Goal: Task Accomplishment & Management: Manage account settings

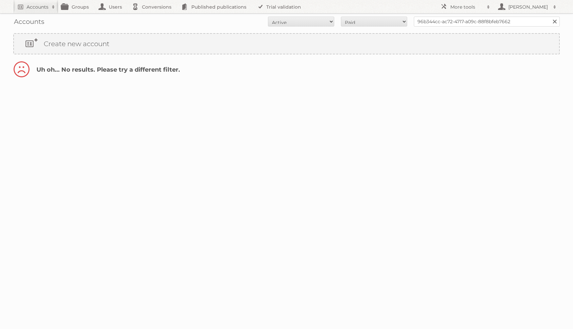
click at [345, 29] on div "Accounts All Active Expired Pending All Paid Trials Self service 96b344cc-ac72-…" at bounding box center [286, 21] width 546 height 17
click at [346, 28] on div "Accounts All Active Expired Pending All Paid Trials Self service 96b344cc-ac72-…" at bounding box center [286, 21] width 546 height 17
click at [350, 27] on div "Accounts All Active Expired Pending All Paid Trials Self service 96b344cc-ac72-…" at bounding box center [286, 21] width 546 height 17
click at [353, 24] on select "All Paid Trials Self service" at bounding box center [374, 22] width 66 height 10
select select "trials"
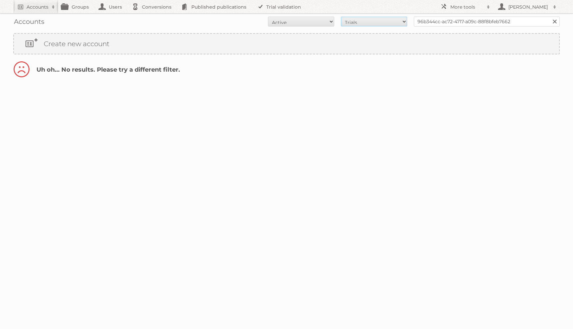
click at [341, 17] on select "All Paid Trials Self service" at bounding box center [374, 22] width 66 height 10
click at [356, 21] on select "All Paid Trials Self service" at bounding box center [374, 22] width 66 height 10
select select "all"
click at [341, 17] on select "All Paid Trials Self service" at bounding box center [374, 22] width 66 height 10
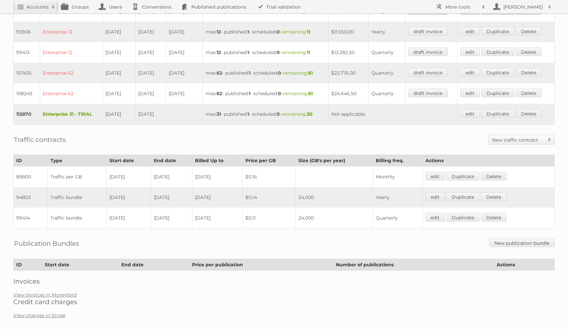
scroll to position [271, 0]
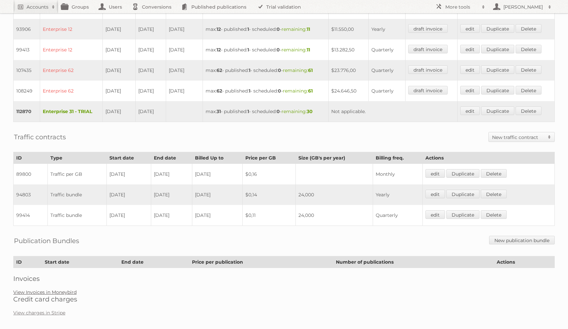
click at [73, 289] on link "View Invoices in Moneybird" at bounding box center [44, 292] width 63 height 6
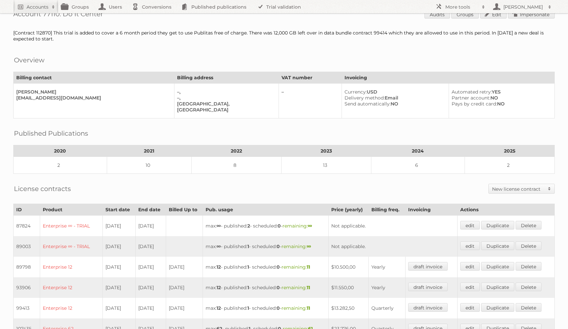
scroll to position [0, 0]
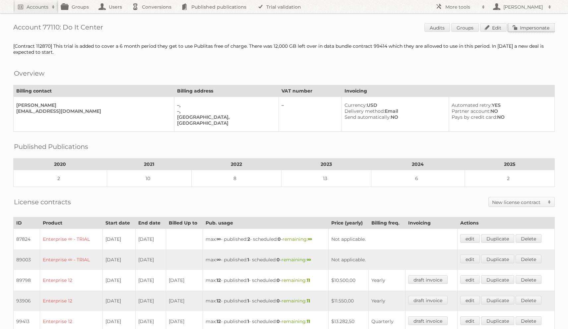
click at [524, 27] on link "Impersonate" at bounding box center [531, 27] width 47 height 9
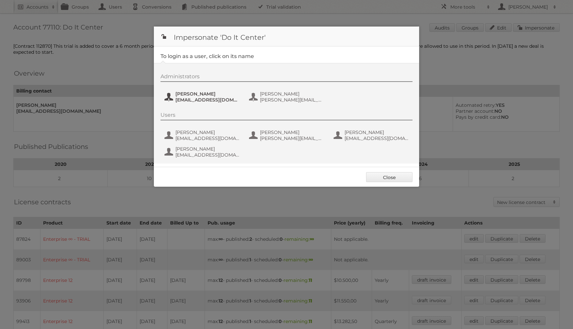
click at [176, 95] on span "Adriana Guizado" at bounding box center [207, 94] width 64 height 6
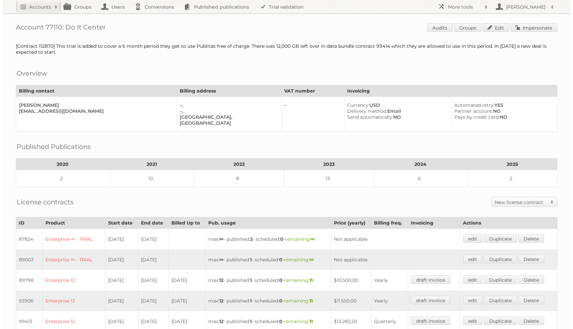
scroll to position [193, 0]
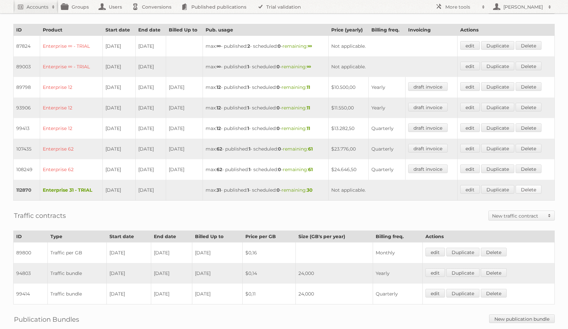
click at [524, 185] on link "Delete" at bounding box center [528, 189] width 26 height 9
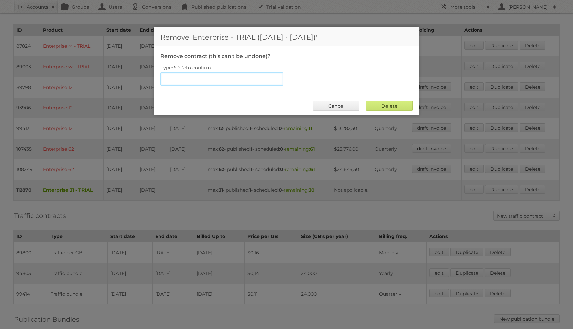
click at [204, 79] on input "Type delete to confirm" at bounding box center [221, 78] width 123 height 13
type input "delete"
click at [366, 101] on input "Delete" at bounding box center [389, 106] width 46 height 10
type input "Delete"
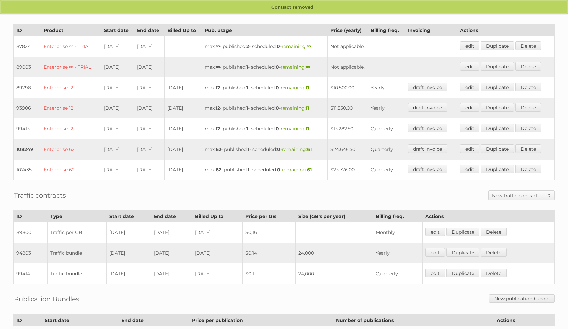
scroll to position [201, 0]
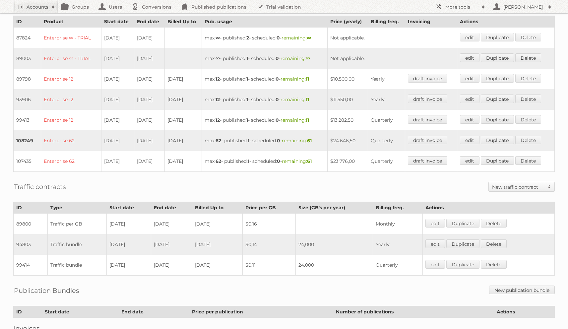
drag, startPoint x: 165, startPoint y: 156, endPoint x: 147, endPoint y: 158, distance: 17.3
click at [147, 158] on td "01-04-2024" at bounding box center [149, 161] width 30 height 21
click at [158, 136] on td "31-03-2025" at bounding box center [149, 140] width 30 height 21
drag, startPoint x: 160, startPoint y: 135, endPoint x: 135, endPoint y: 137, distance: 25.6
click at [135, 137] on td "31-03-2025" at bounding box center [149, 140] width 30 height 21
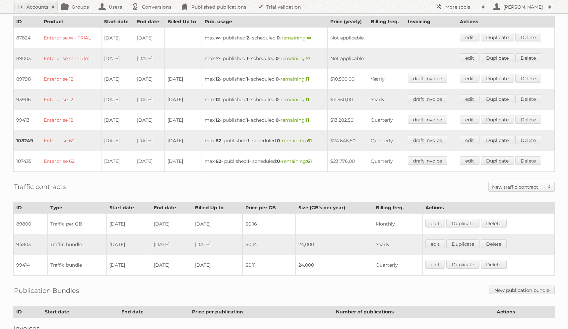
copy td "31-03-2025"
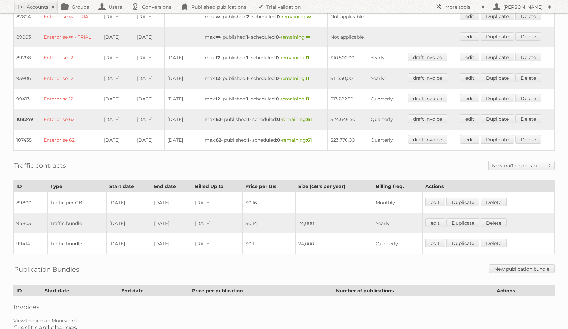
scroll to position [227, 0]
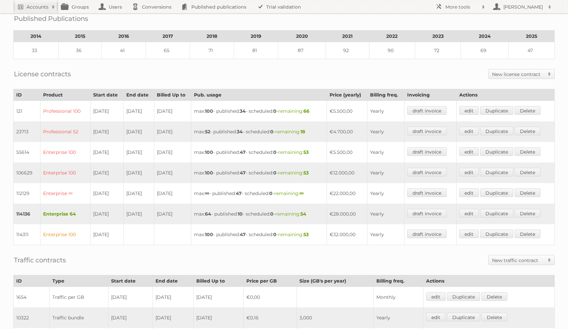
scroll to position [107, 0]
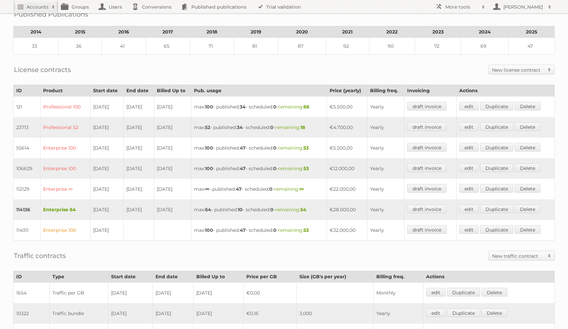
click at [336, 166] on td "€12.000,00" at bounding box center [346, 168] width 41 height 21
drag, startPoint x: 339, startPoint y: 165, endPoint x: 359, endPoint y: 168, distance: 20.5
click at [359, 168] on td "€12.000,00" at bounding box center [346, 168] width 41 height 21
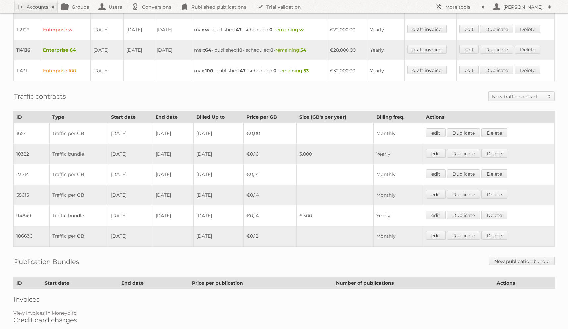
scroll to position [271, 0]
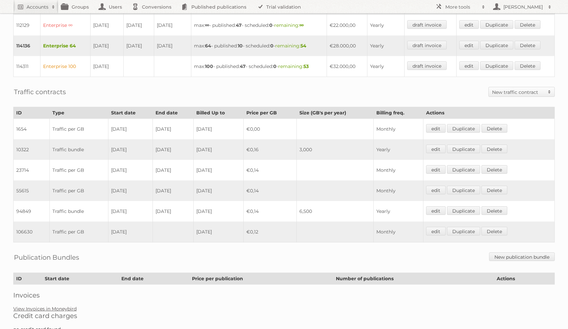
click at [70, 306] on link "View Invoices in Moneybird" at bounding box center [44, 309] width 63 height 6
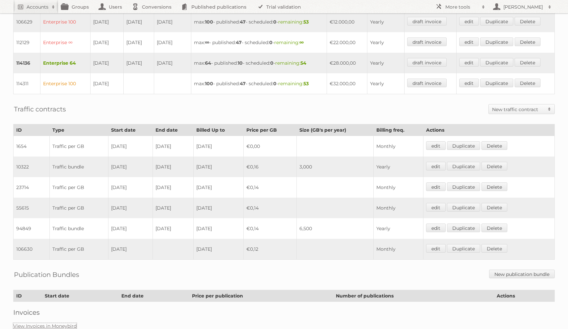
scroll to position [262, 0]
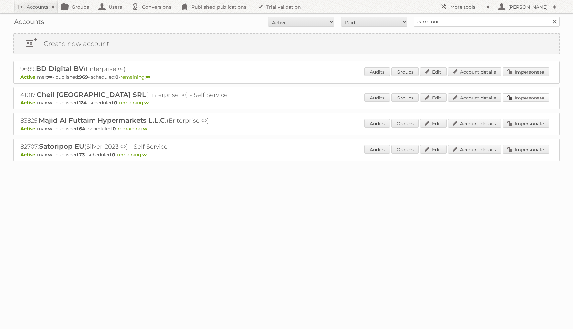
click at [520, 96] on link "Impersonate" at bounding box center [525, 97] width 47 height 9
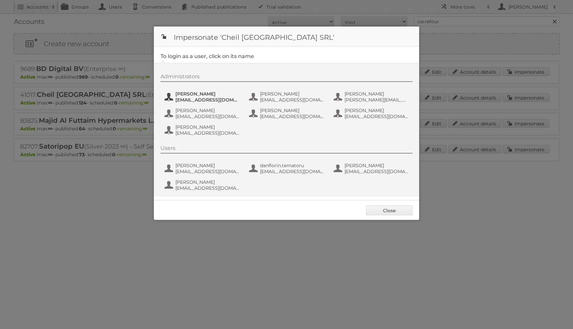
click at [179, 100] on span "[EMAIL_ADDRESS][DOMAIN_NAME]" at bounding box center [207, 100] width 64 height 6
